Goal: Information Seeking & Learning: Compare options

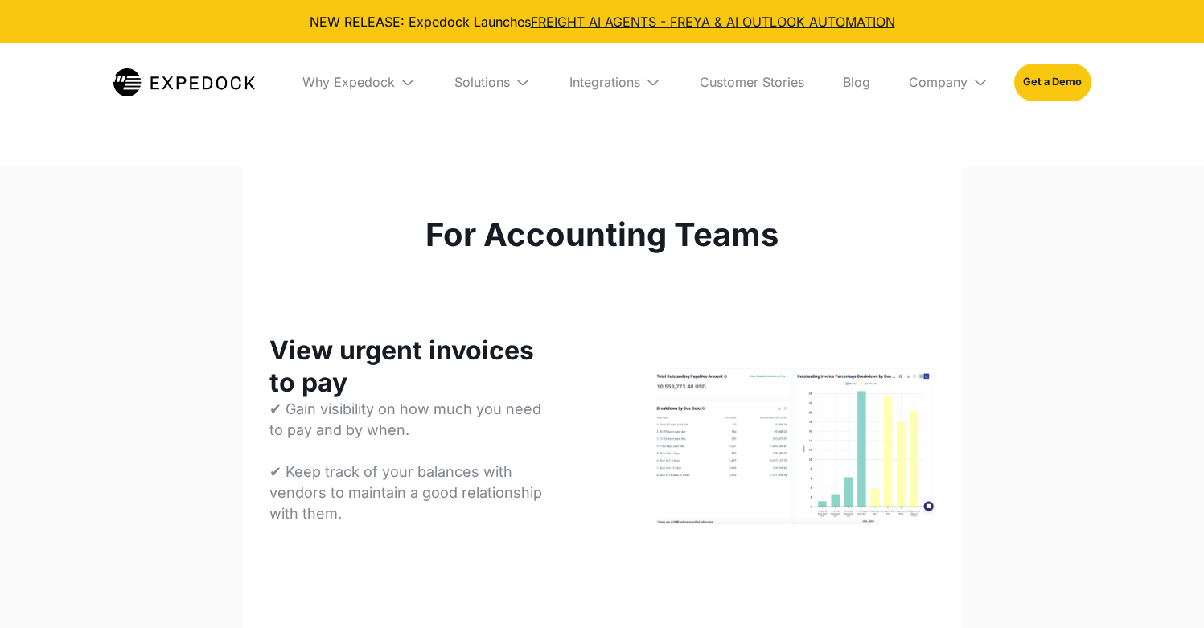
select select
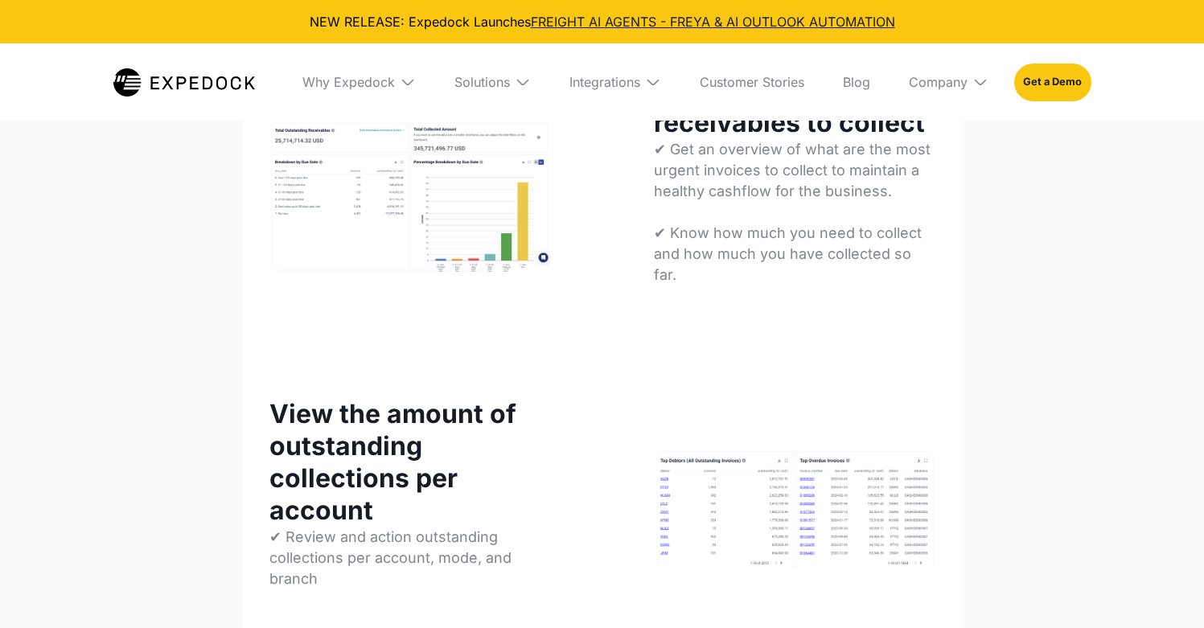
scroll to position [420, 0]
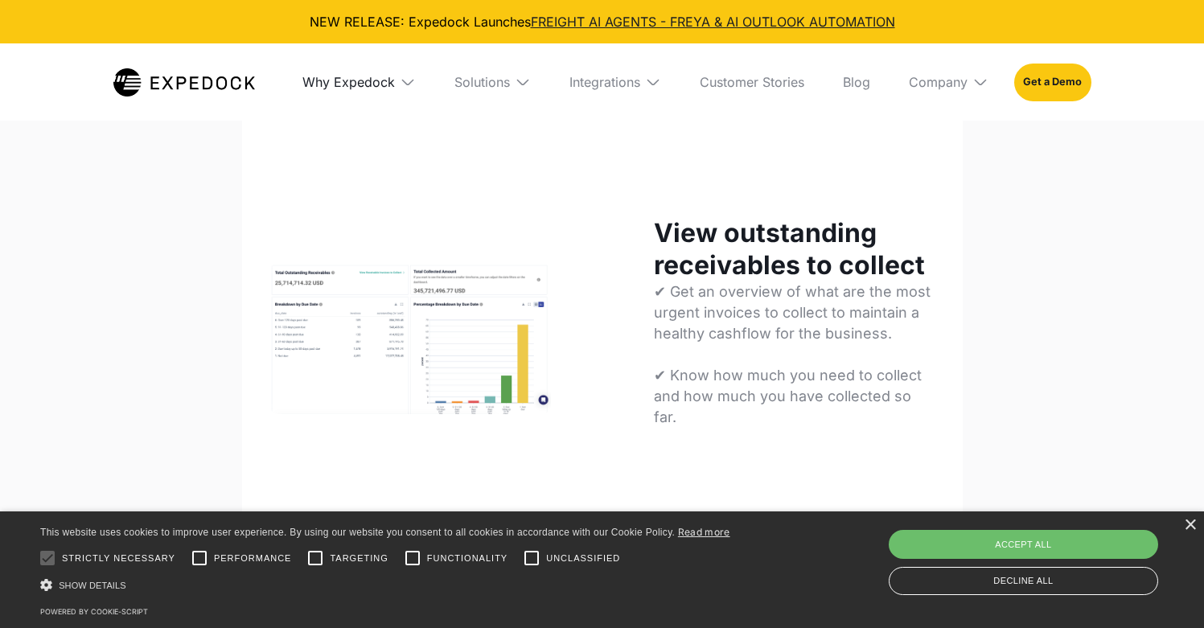
click at [365, 82] on div "Why Expedock" at bounding box center [348, 82] width 92 height 16
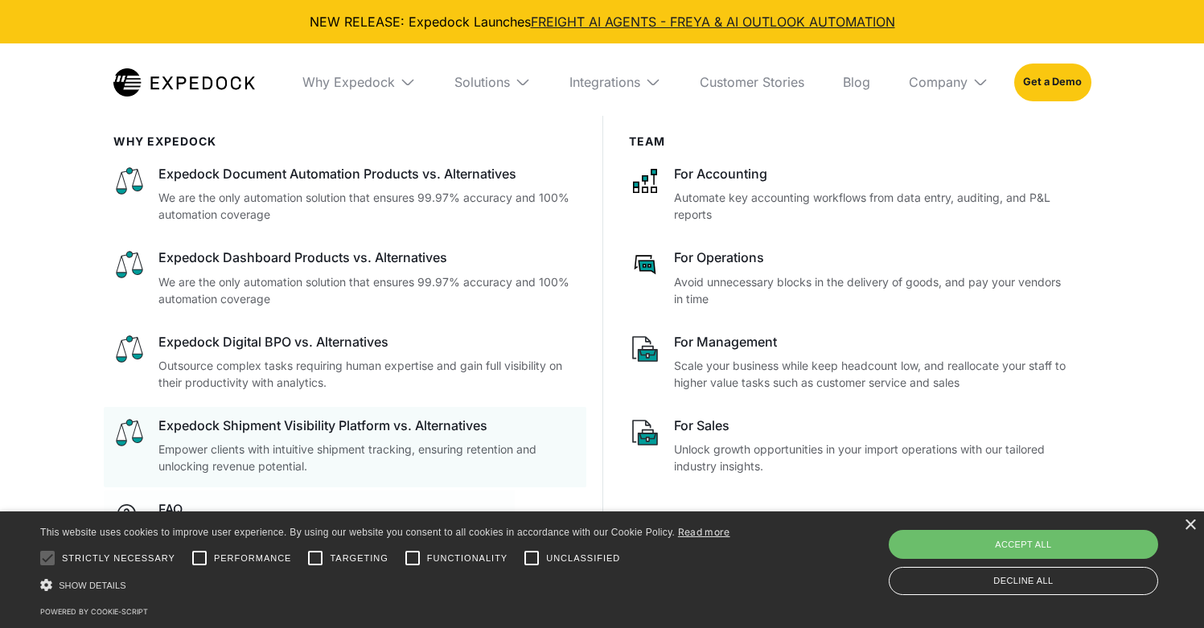
scroll to position [941, 0]
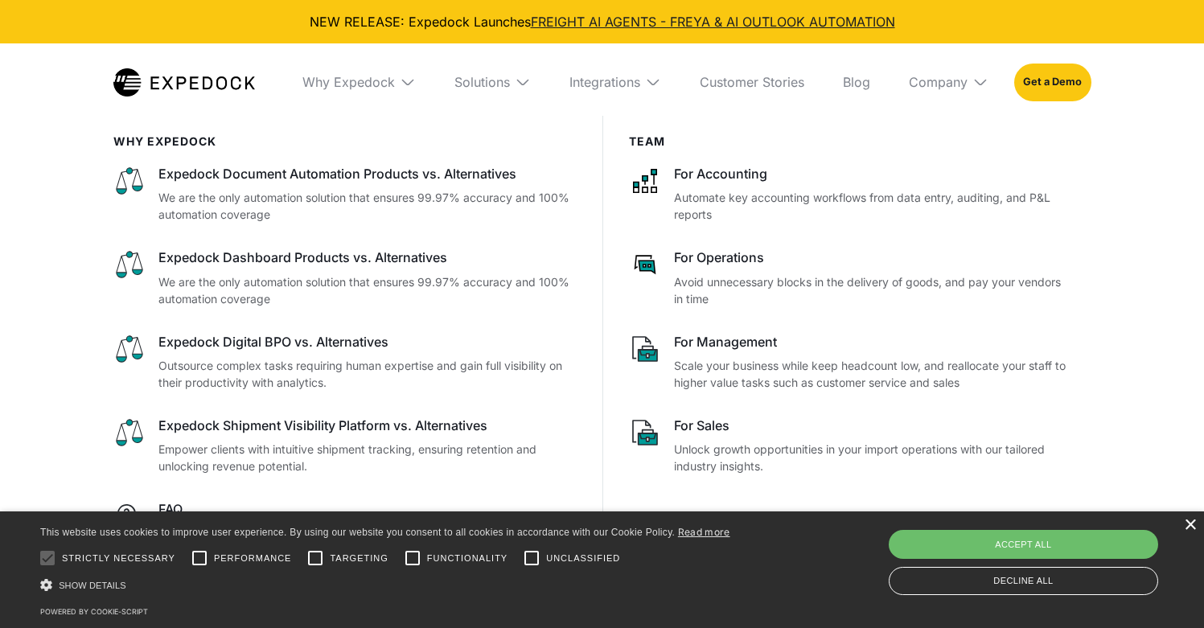
click at [1195, 528] on div "×" at bounding box center [1190, 526] width 12 height 12
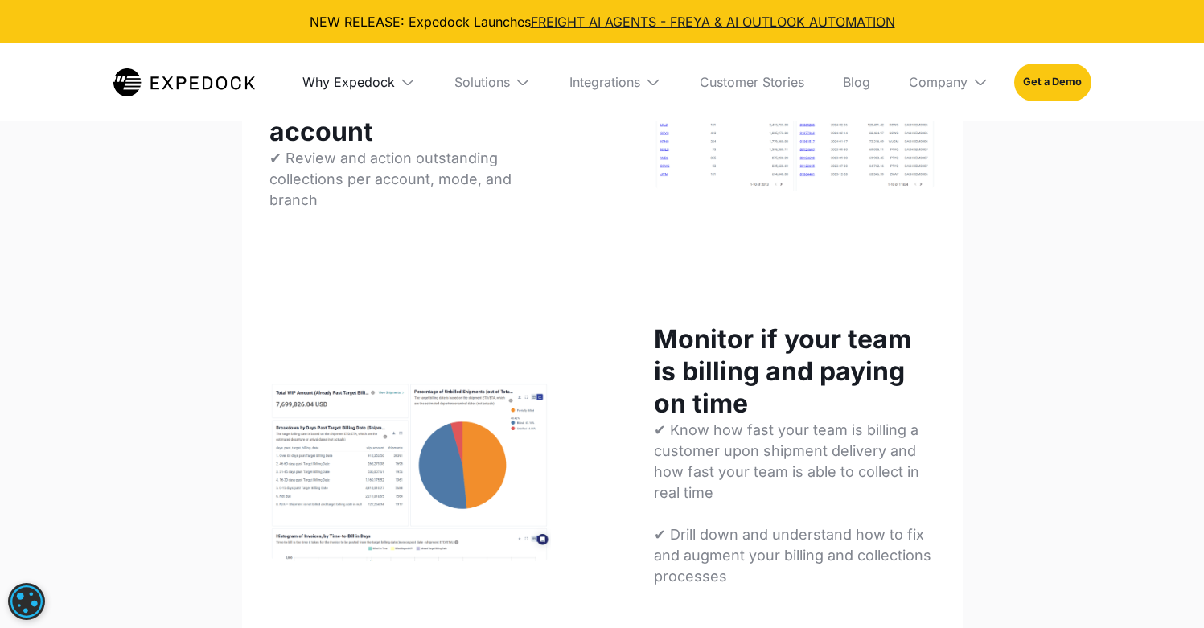
click at [375, 85] on div "Why Expedock" at bounding box center [348, 82] width 92 height 16
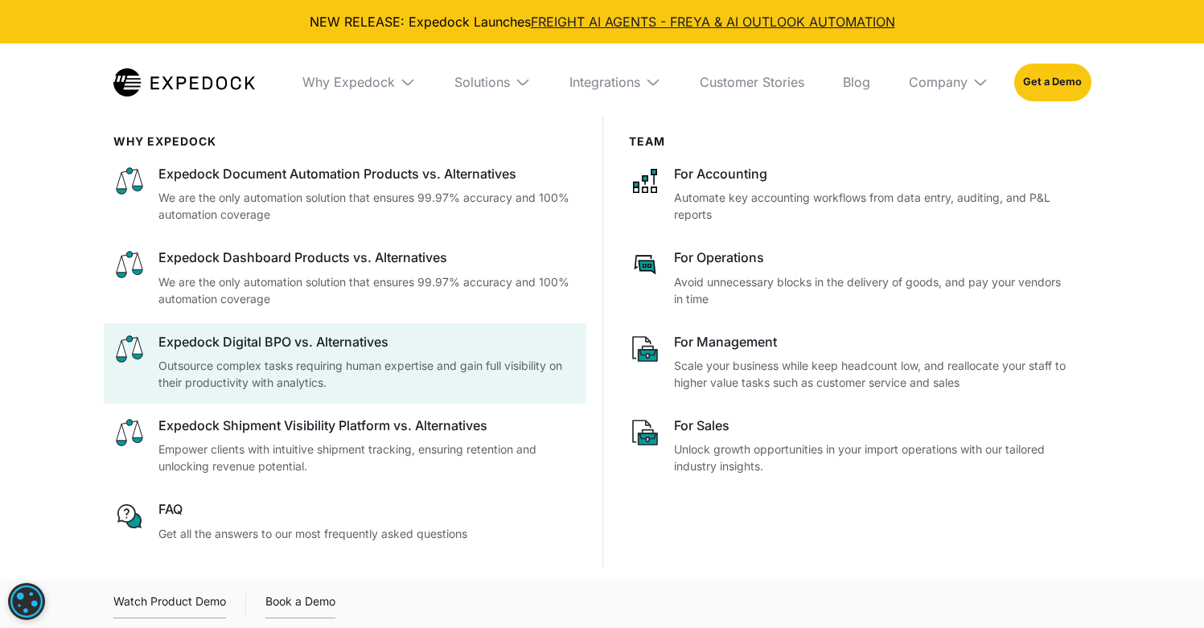
scroll to position [962, 0]
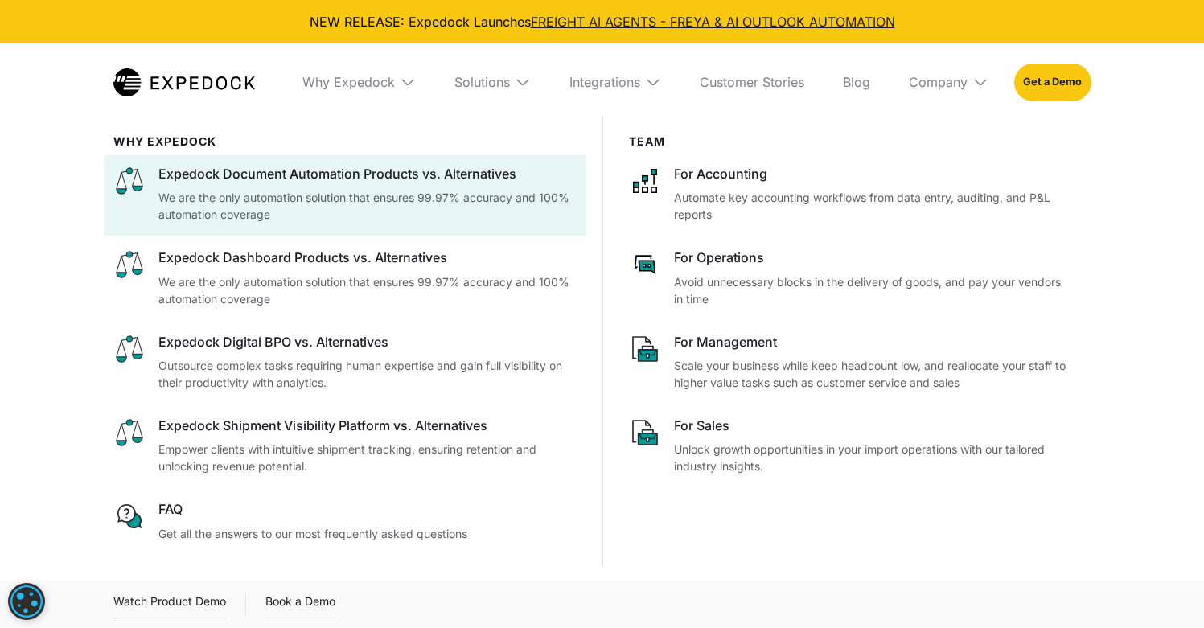
click at [358, 204] on p "We are the only automation solution that ensures 99.97% accuracy and 100% autom…" at bounding box center [367, 206] width 418 height 34
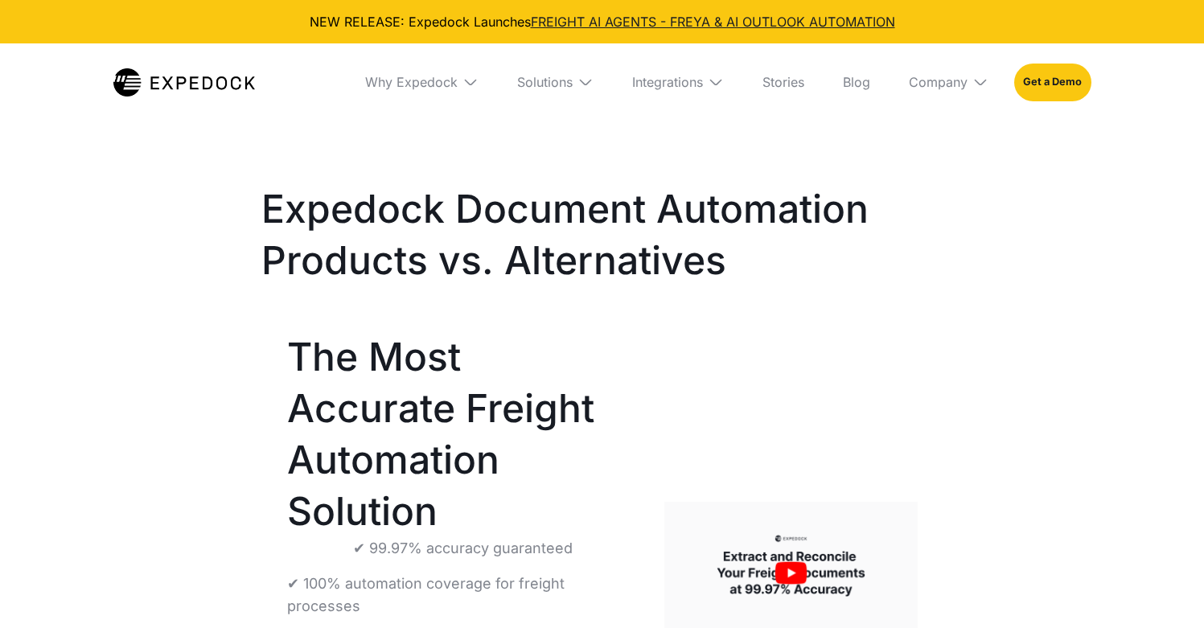
select select
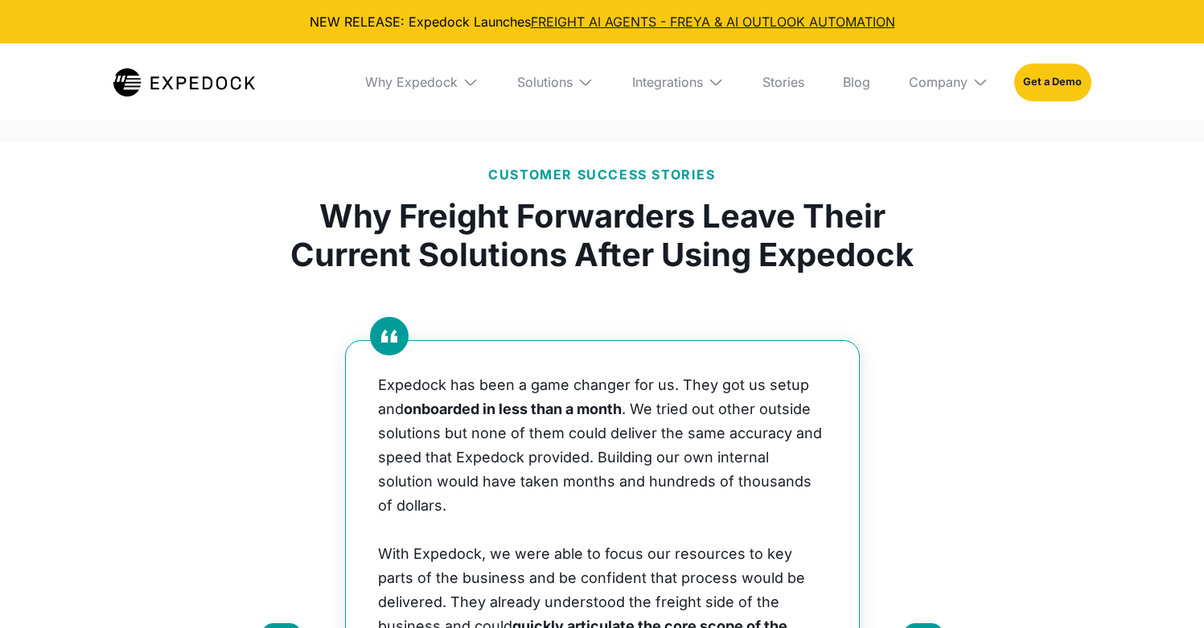
scroll to position [2023, 0]
